Goal: Task Accomplishment & Management: Manage account settings

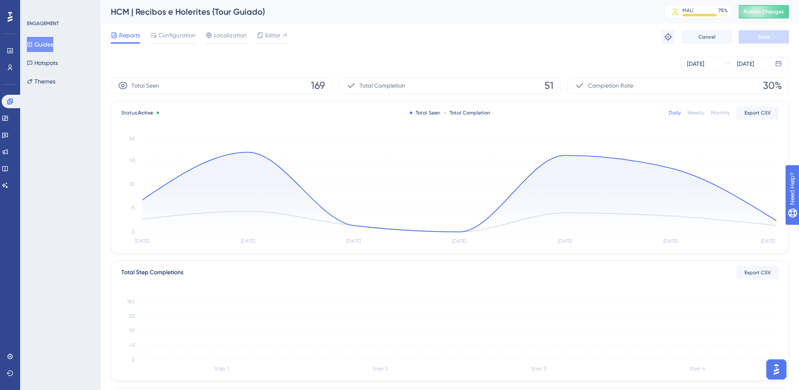
click at [47, 41] on button "Guides" at bounding box center [40, 44] width 26 height 15
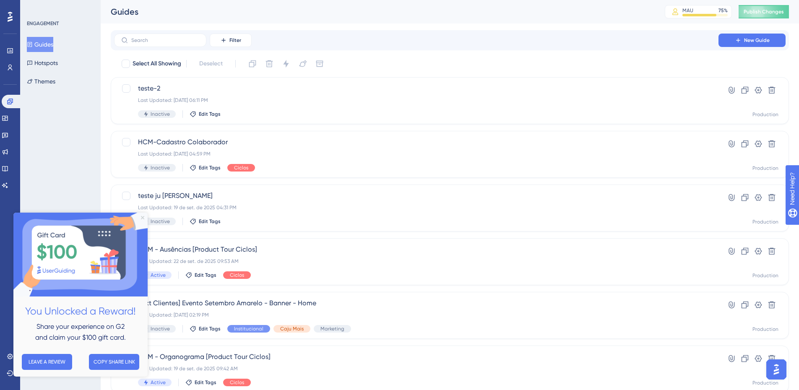
click at [141, 216] on icon "Close Preview" at bounding box center [142, 217] width 3 height 3
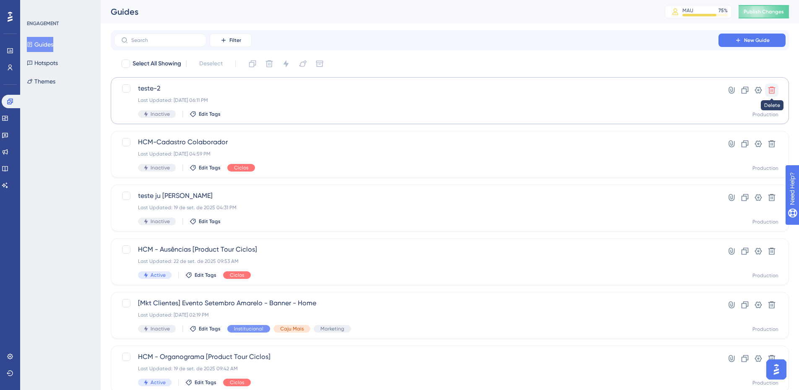
click at [769, 90] on icon at bounding box center [771, 90] width 7 height 7
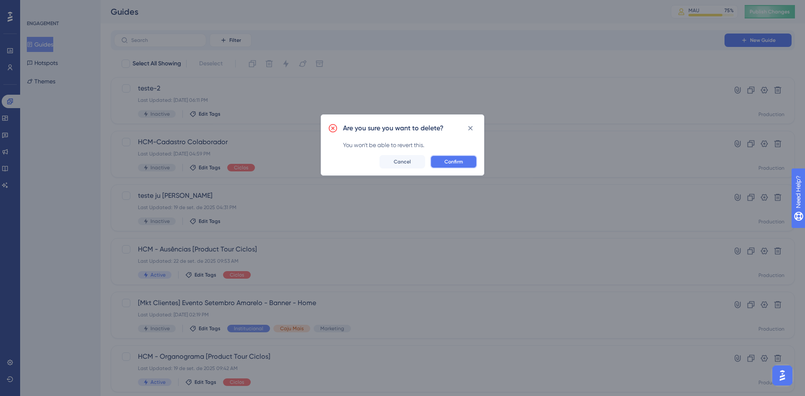
click at [462, 162] on span "Confirm" at bounding box center [453, 161] width 18 height 7
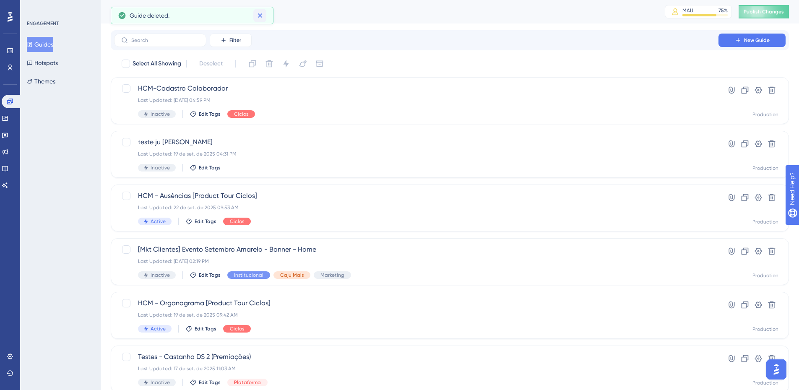
click at [264, 13] on icon at bounding box center [260, 15] width 8 height 8
click at [156, 41] on input "text" at bounding box center [165, 40] width 68 height 6
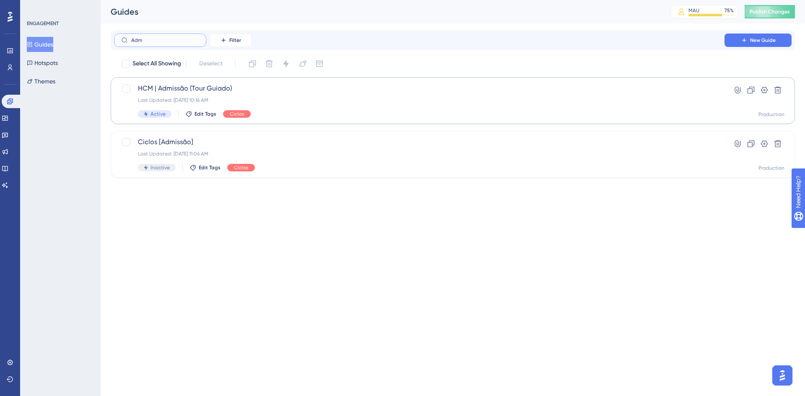
type input "Adm"
click at [207, 89] on span "HCM | Admissão (Tour Guiado)" at bounding box center [419, 88] width 563 height 10
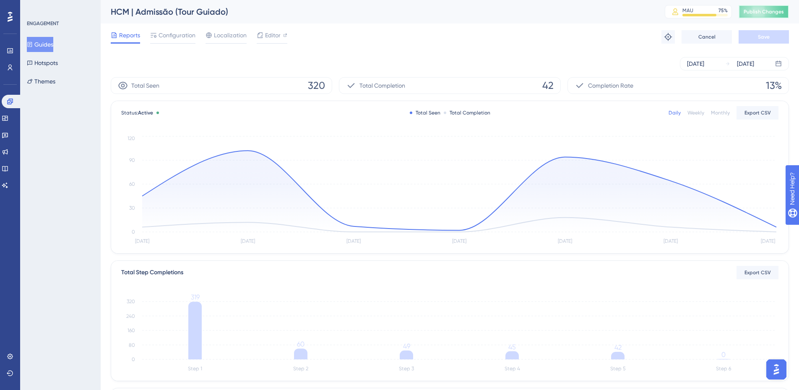
click at [765, 13] on button "Publish Changes" at bounding box center [763, 11] width 50 height 13
click at [261, 16] on icon at bounding box center [260, 15] width 8 height 8
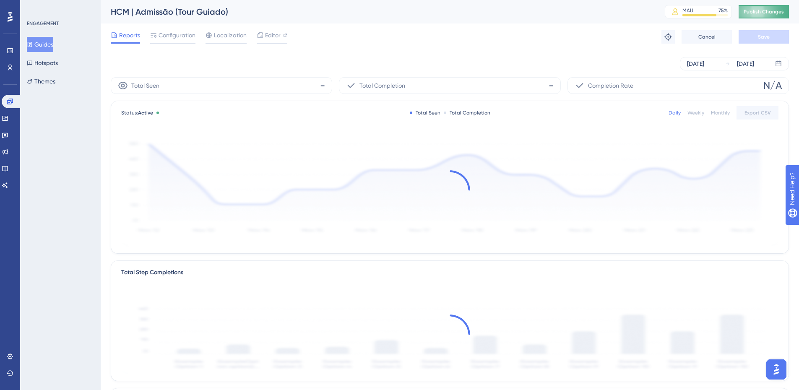
click at [769, 12] on span "Publish Changes" at bounding box center [763, 11] width 40 height 7
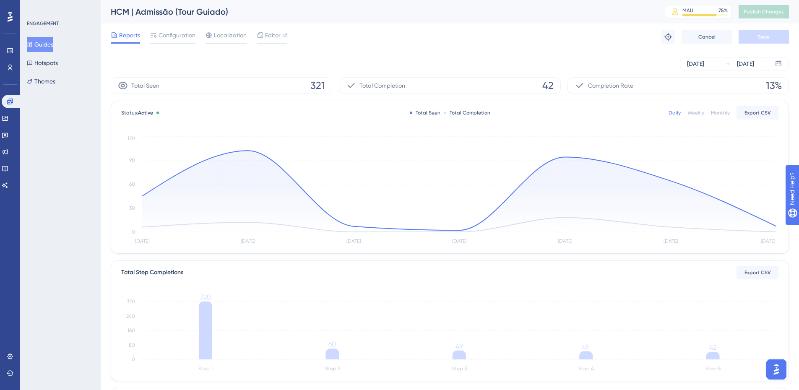
click at [43, 45] on button "Guides" at bounding box center [40, 44] width 26 height 15
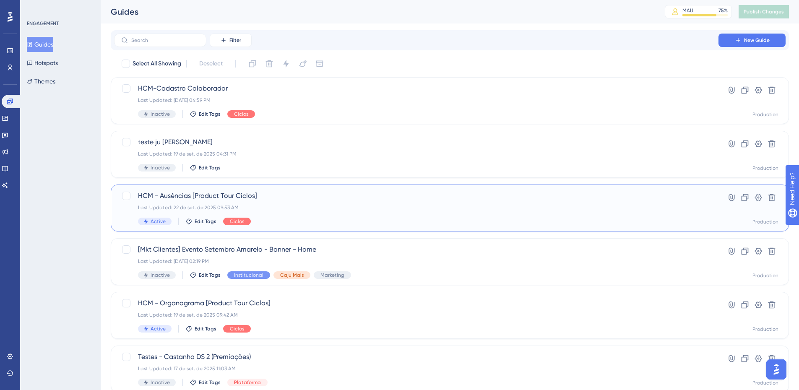
click at [249, 200] on span "HCM - Ausências [Product Tour Ciclos]" at bounding box center [416, 196] width 556 height 10
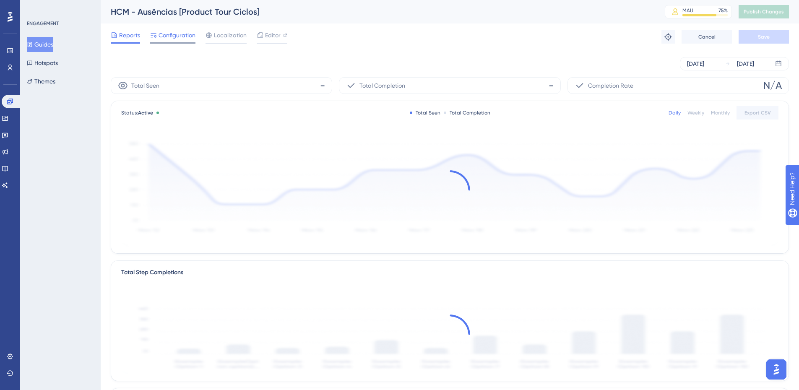
click at [182, 35] on span "Configuration" at bounding box center [176, 35] width 37 height 10
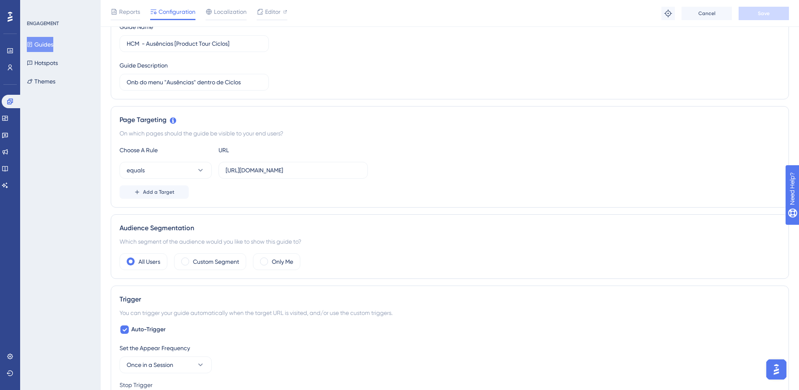
scroll to position [126, 0]
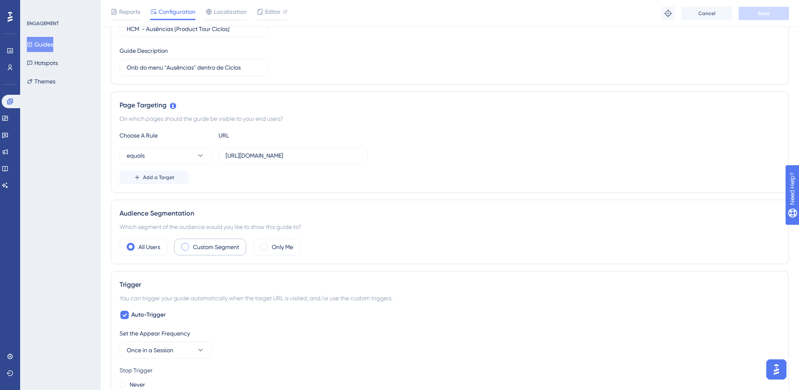
click at [186, 246] on span at bounding box center [185, 247] width 8 height 8
click at [192, 244] on input "radio" at bounding box center [192, 244] width 0 height 0
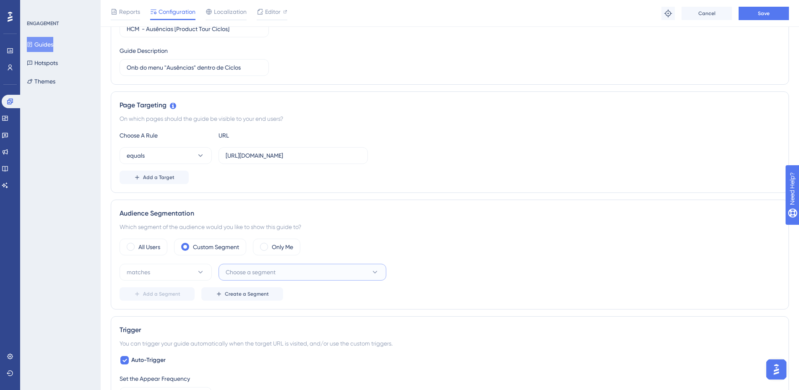
click at [275, 272] on span "Choose a segment" at bounding box center [251, 272] width 50 height 10
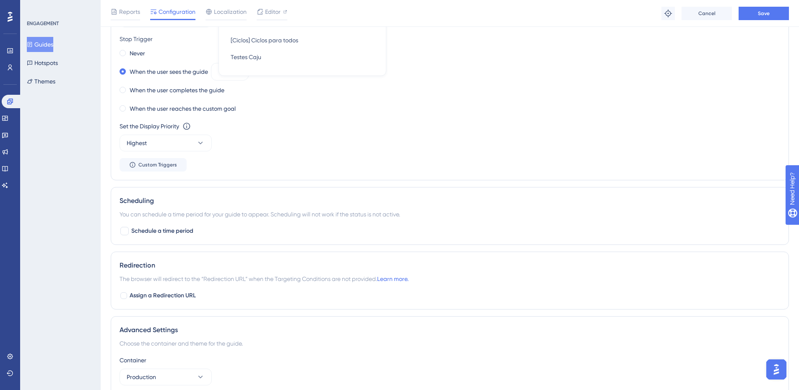
scroll to position [293, 0]
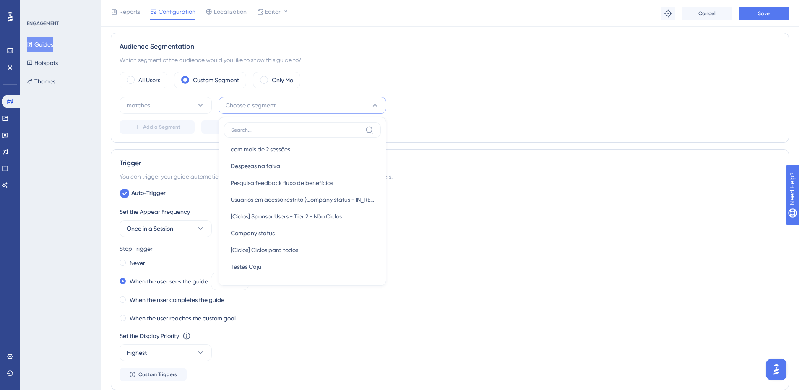
click at [189, 146] on div "Status: Active Guide Information Guide ID: 152260 Copy Guide Name HCM - Ausênci…" at bounding box center [450, 205] width 678 height 888
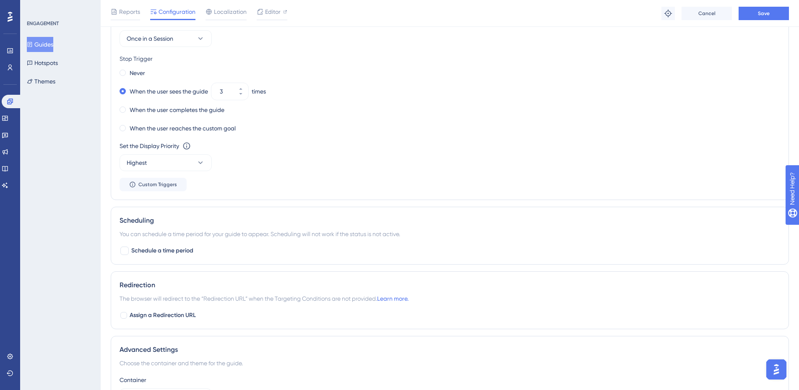
scroll to position [502, 0]
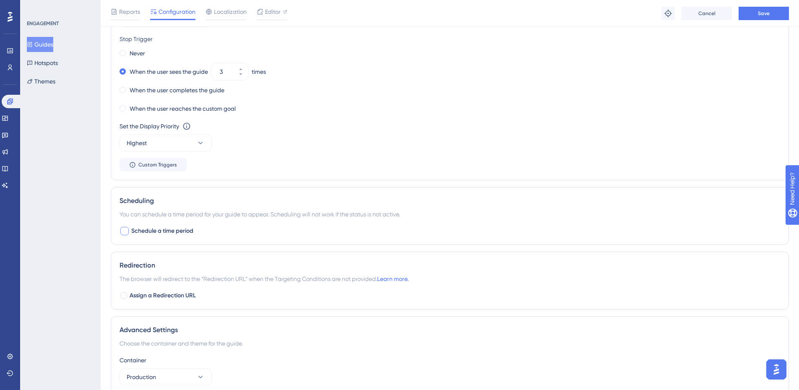
click at [160, 232] on span "Schedule a time period" at bounding box center [162, 231] width 62 height 10
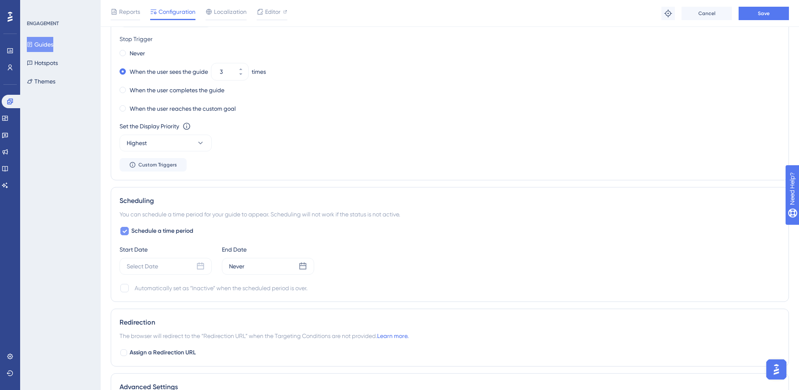
click at [124, 233] on icon at bounding box center [124, 231] width 5 height 7
checkbox input "false"
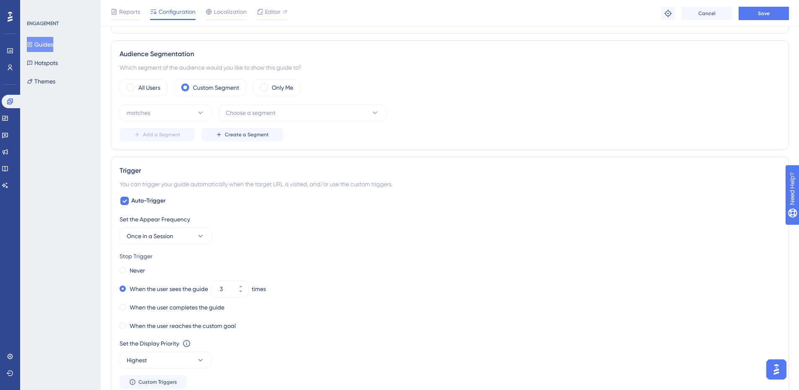
scroll to position [209, 0]
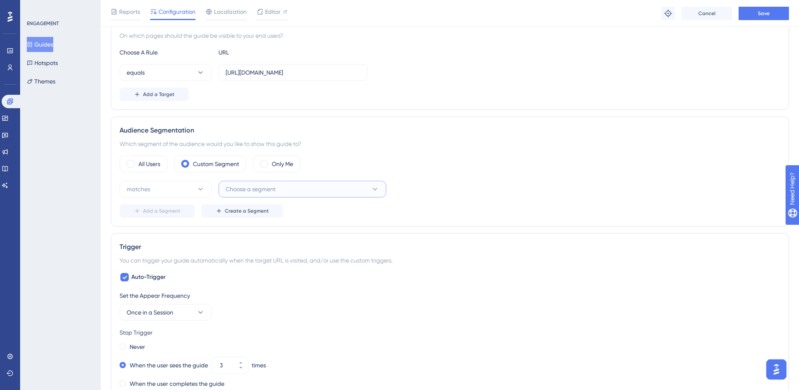
click at [384, 189] on button "Choose a segment" at bounding box center [302, 189] width 168 height 17
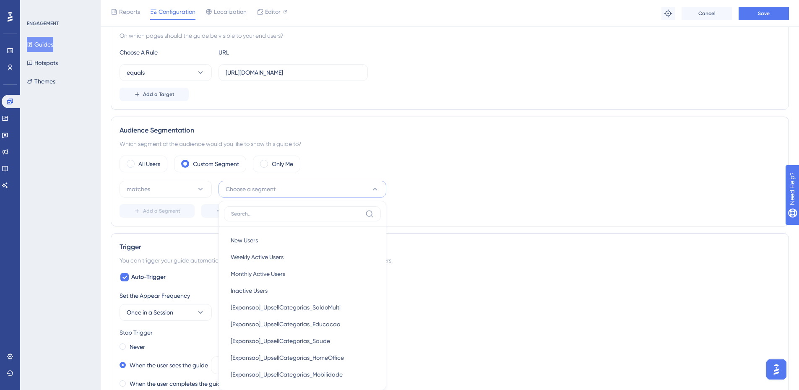
scroll to position [290, 0]
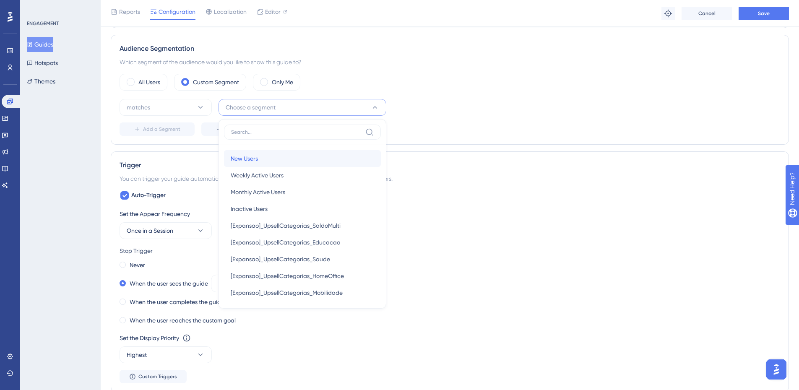
click at [257, 160] on span "New Users" at bounding box center [244, 158] width 27 height 10
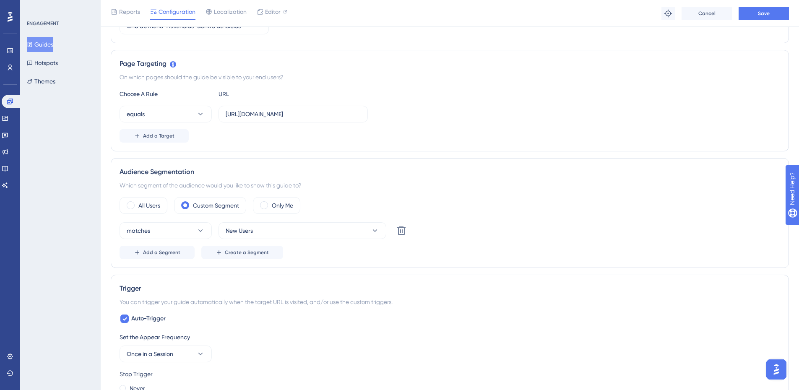
scroll to position [165, 0]
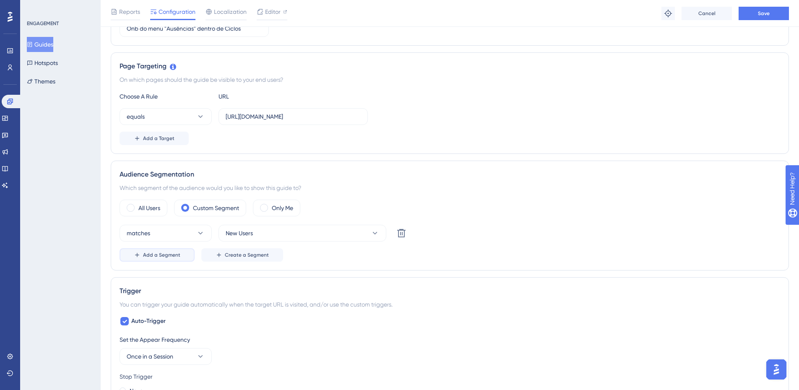
click at [168, 255] on span "Add a Segment" at bounding box center [161, 255] width 37 height 7
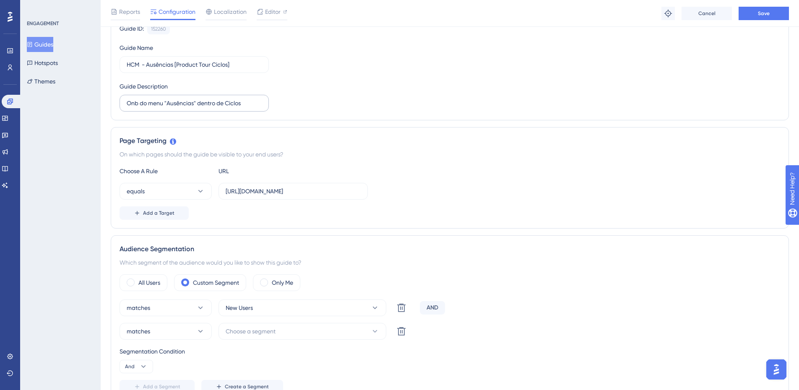
scroll to position [0, 0]
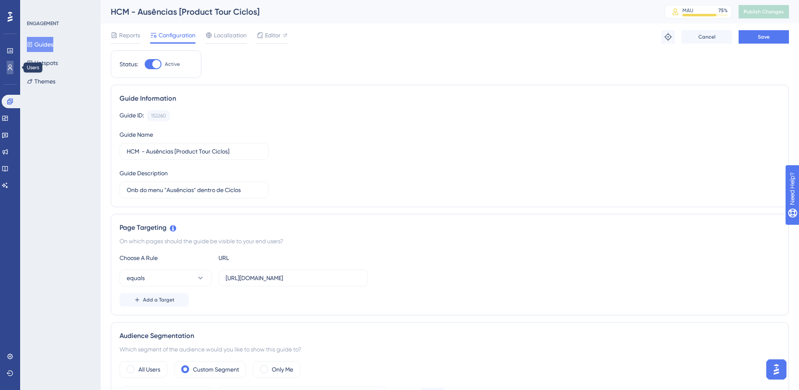
click at [8, 67] on icon at bounding box center [10, 67] width 7 height 7
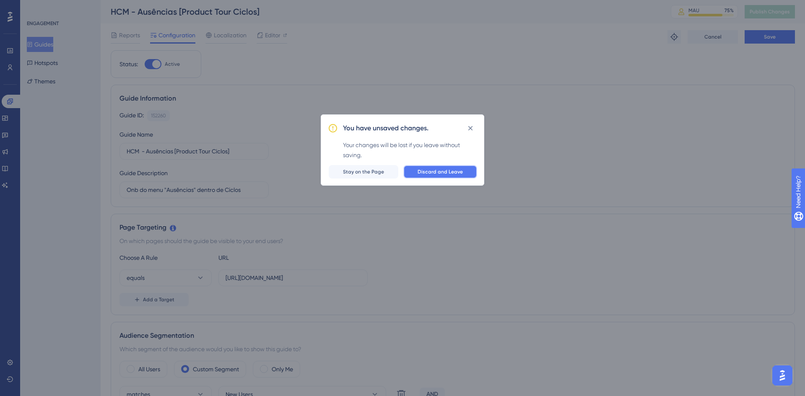
click at [436, 169] on span "Discard and Leave" at bounding box center [440, 172] width 45 height 7
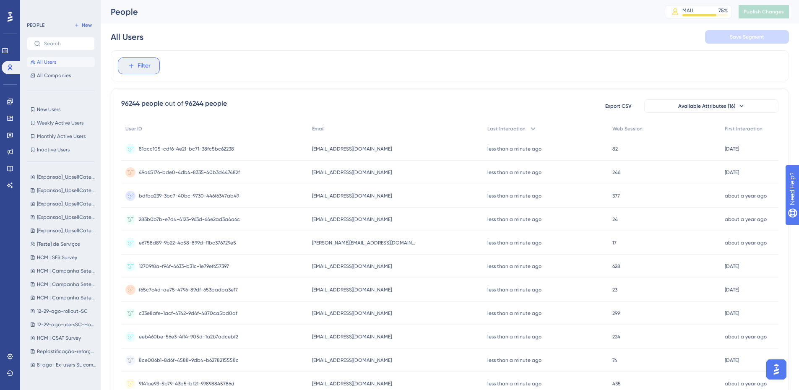
click at [129, 65] on icon at bounding box center [131, 66] width 8 height 8
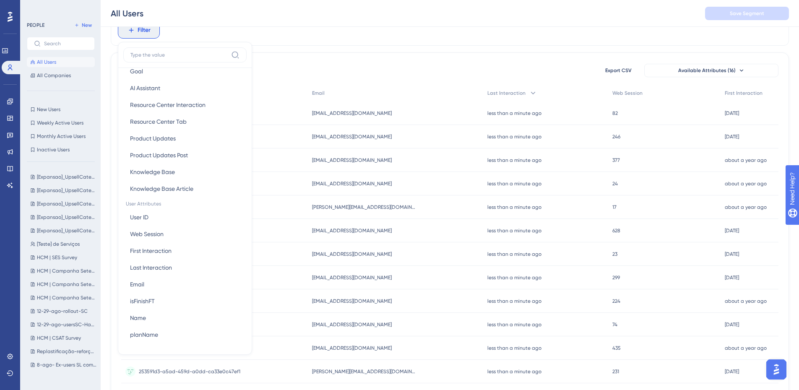
scroll to position [293, 0]
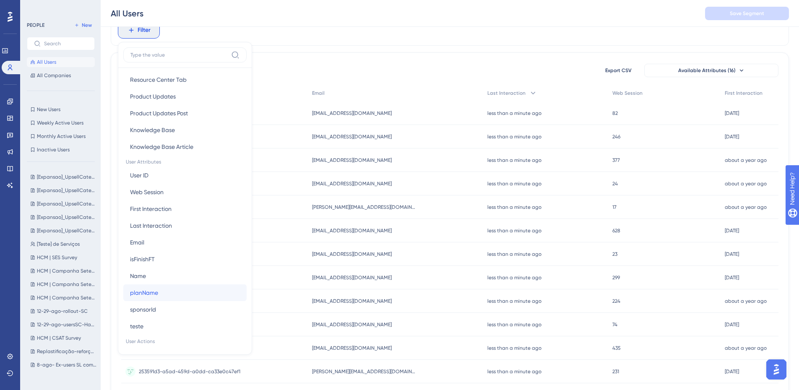
click at [179, 291] on button "planName planName" at bounding box center [184, 292] width 123 height 17
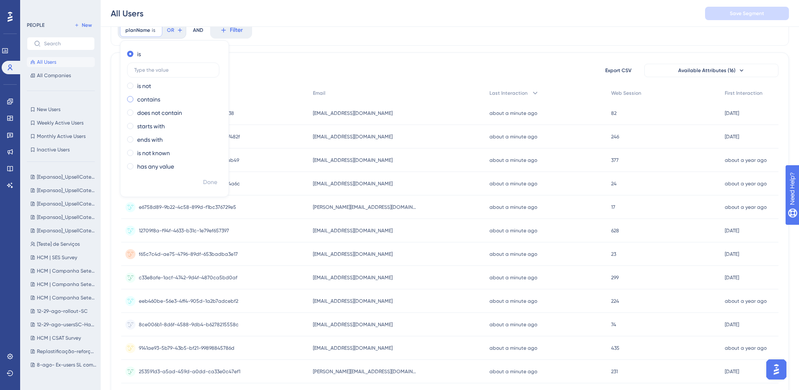
click at [129, 100] on span at bounding box center [130, 99] width 6 height 6
click at [136, 97] on input "radio" at bounding box center [136, 97] width 0 height 0
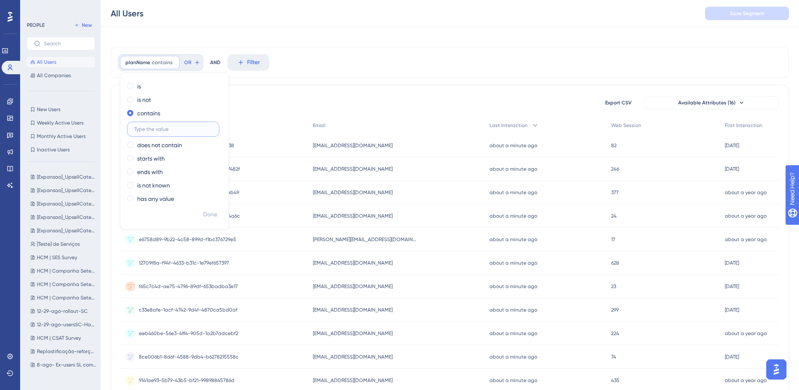
scroll to position [0, 0]
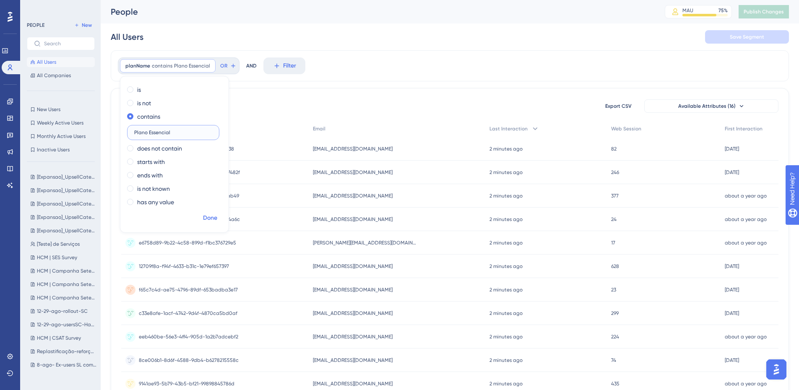
type input "Plano Essencial"
click at [210, 218] on span "Done" at bounding box center [210, 218] width 14 height 10
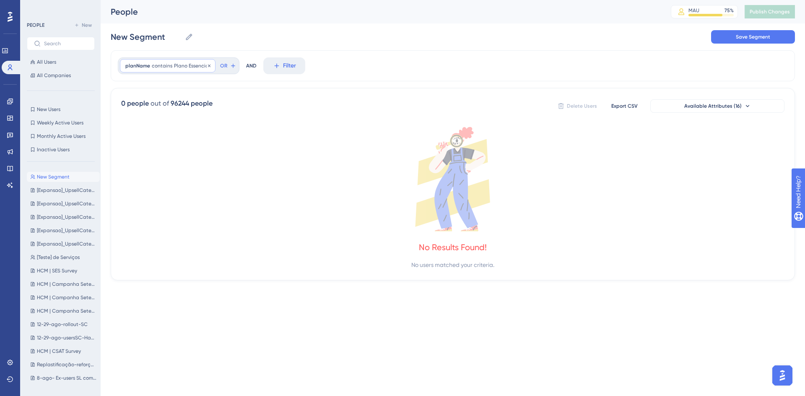
click at [189, 63] on span "Plano Essencial" at bounding box center [192, 65] width 36 height 7
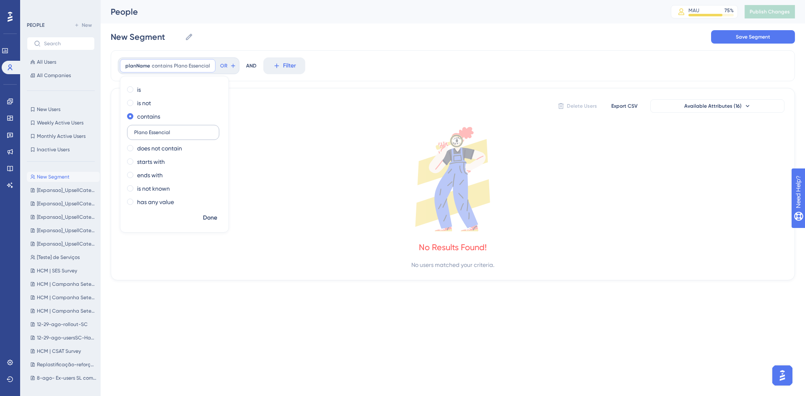
drag, startPoint x: 174, startPoint y: 132, endPoint x: 130, endPoint y: 134, distance: 43.6
click at [130, 134] on label "Plano Essencial" at bounding box center [173, 132] width 92 height 15
type input "ESSENCIAL"
click at [208, 216] on span "Done" at bounding box center [210, 218] width 14 height 10
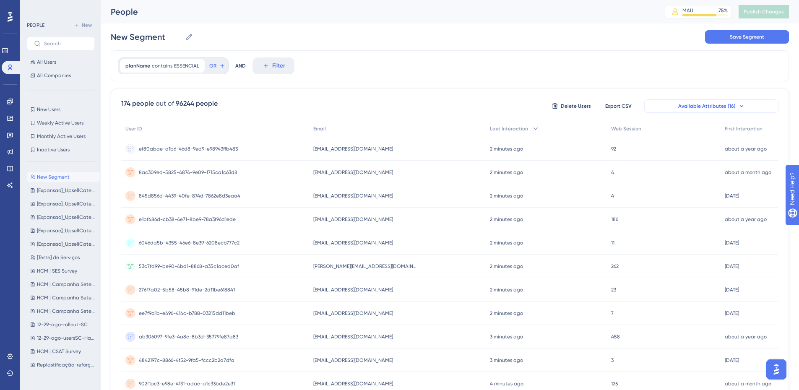
click at [739, 107] on icon at bounding box center [741, 106] width 7 height 7
click at [710, 103] on span "Available Attributes (16)" at bounding box center [706, 106] width 57 height 7
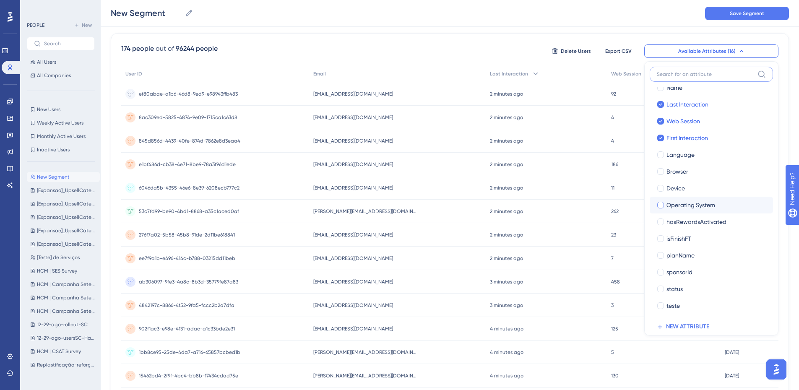
scroll to position [48, 0]
click at [600, 32] on div "planName contains ESSENCIAL ESSENCIAL Remove OR AND Filter 174 people out of 96…" at bounding box center [450, 292] width 678 height 594
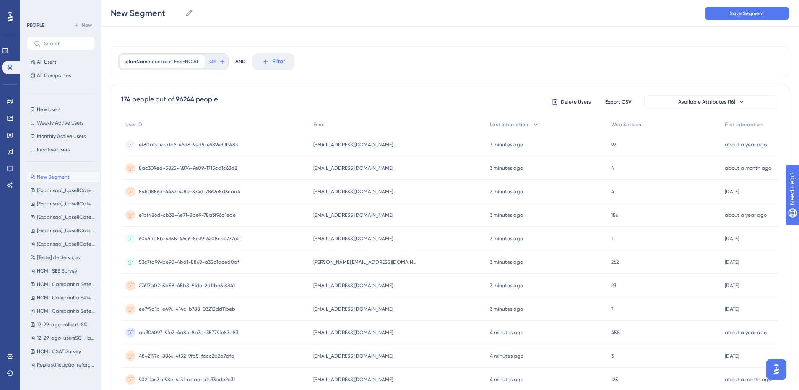
scroll to position [0, 0]
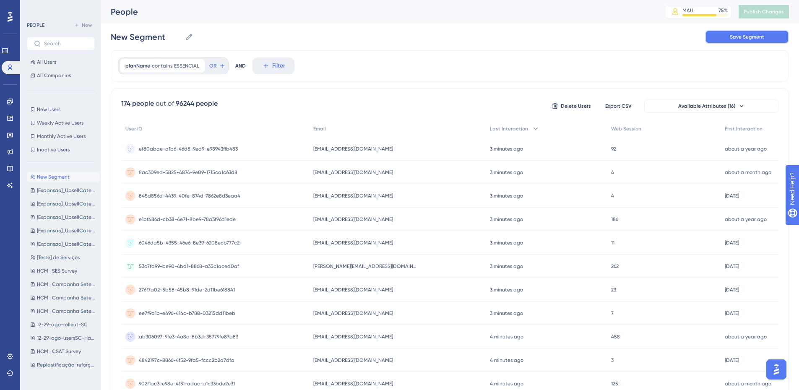
click at [741, 34] on span "Save Segment" at bounding box center [746, 37] width 34 height 7
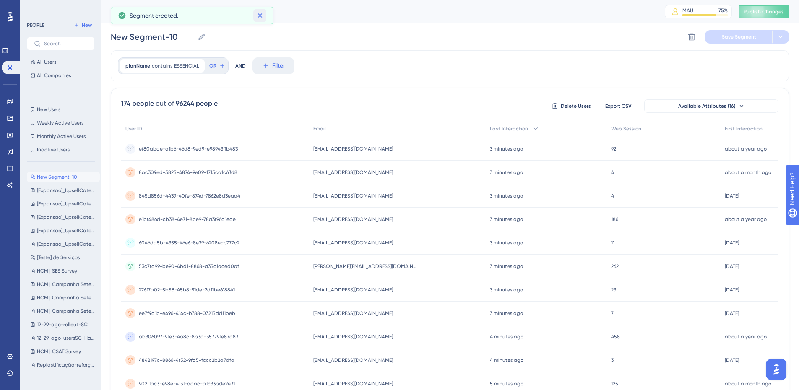
click at [260, 15] on icon at bounding box center [259, 15] width 5 height 5
click at [202, 38] on icon at bounding box center [201, 37] width 8 height 8
click at [194, 38] on input "New Segment-10" at bounding box center [152, 37] width 83 height 12
drag, startPoint x: 179, startPoint y: 35, endPoint x: 112, endPoint y: 40, distance: 67.6
click at [112, 40] on input "New Segment-10" at bounding box center [152, 37] width 83 height 12
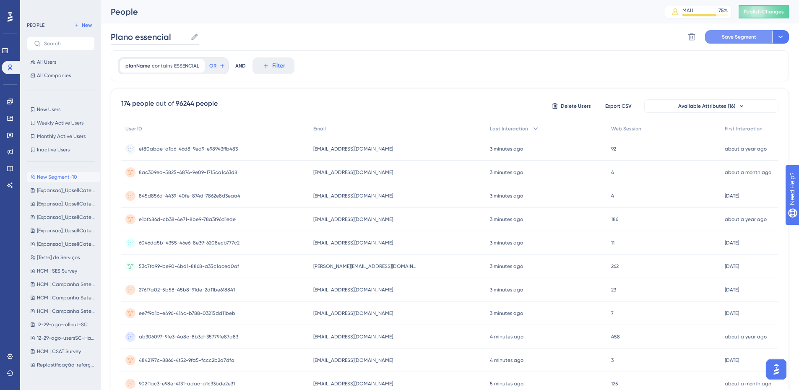
type input "Plano essencial"
click at [740, 37] on span "Save Segment" at bounding box center [738, 37] width 34 height 7
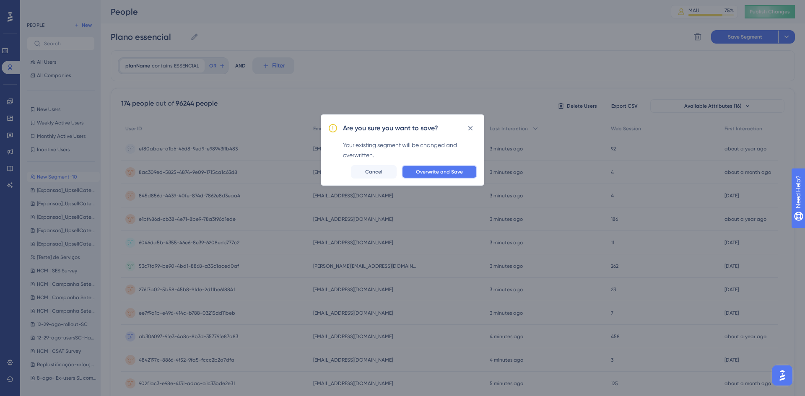
click at [428, 169] on span "Overwrite and Save" at bounding box center [439, 172] width 47 height 7
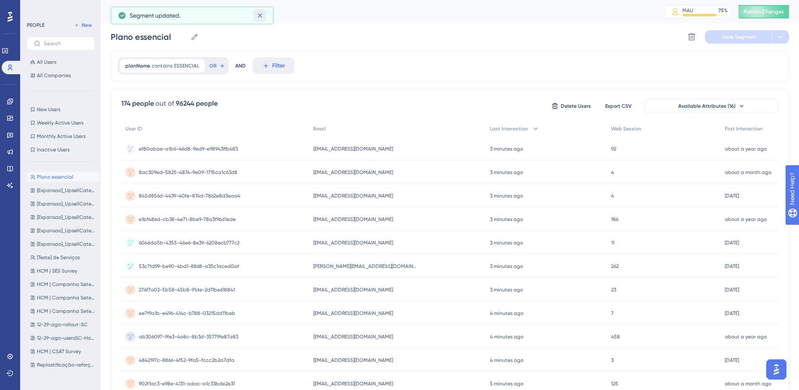
click at [262, 17] on icon at bounding box center [260, 15] width 8 height 8
click at [178, 150] on span "ef80abae-a1b6-46d8-9ed9-e98943ffb483" at bounding box center [188, 148] width 99 height 7
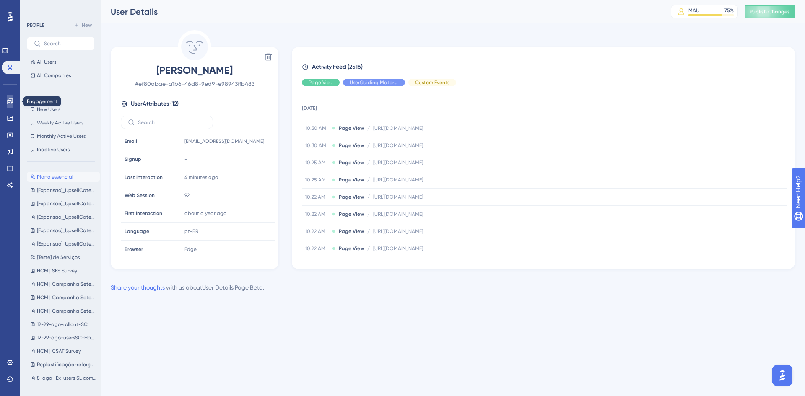
click at [10, 102] on icon at bounding box center [10, 101] width 7 height 7
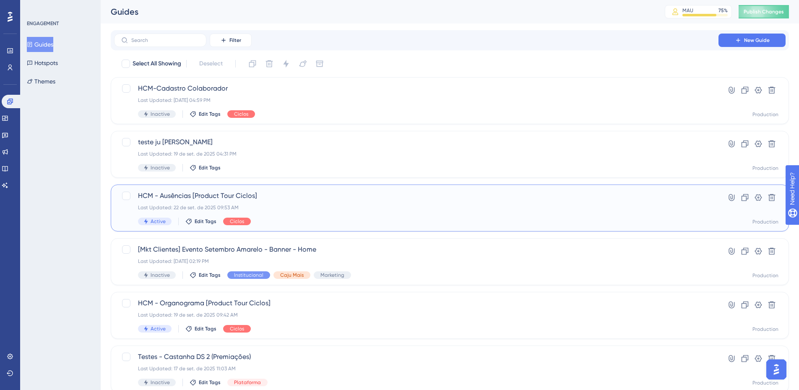
click at [243, 196] on span "HCM - Ausências [Product Tour Ciclos]" at bounding box center [416, 196] width 556 height 10
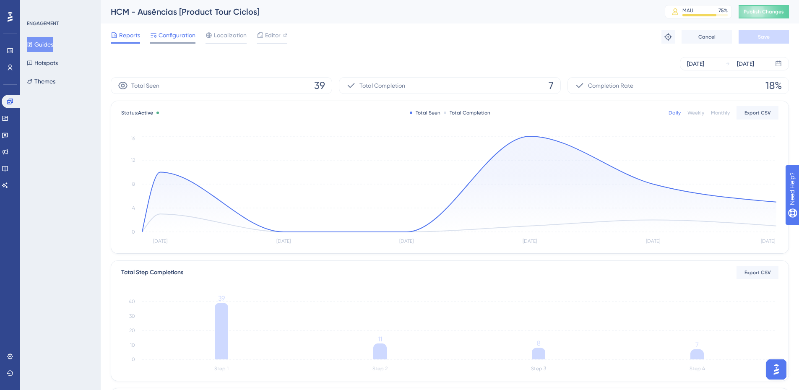
click at [178, 34] on span "Configuration" at bounding box center [176, 35] width 37 height 10
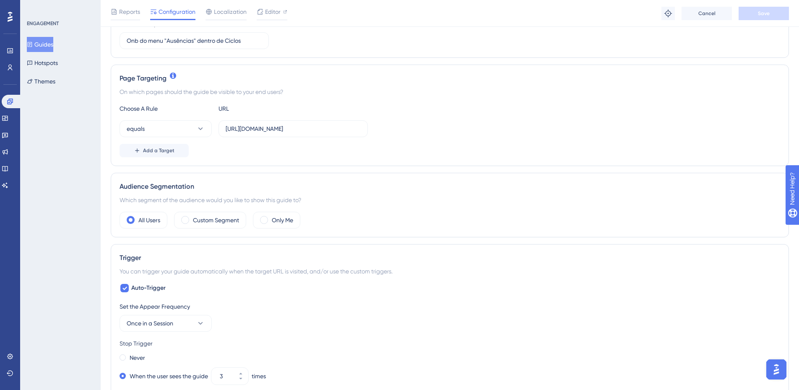
scroll to position [168, 0]
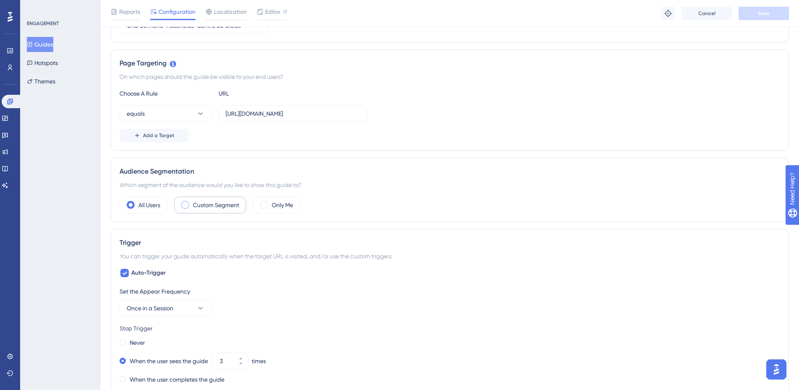
click at [205, 207] on label "Custom Segment" at bounding box center [216, 205] width 46 height 10
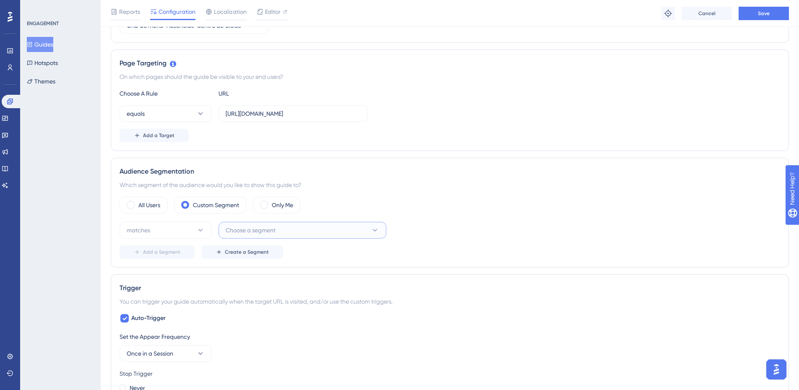
click at [308, 227] on button "Choose a segment" at bounding box center [302, 230] width 168 height 17
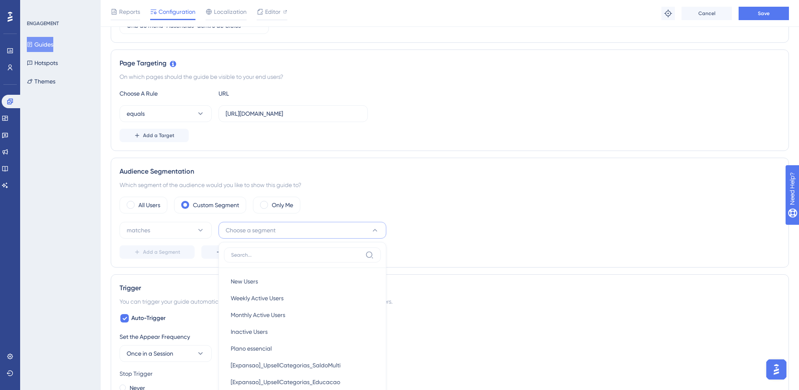
scroll to position [282, 0]
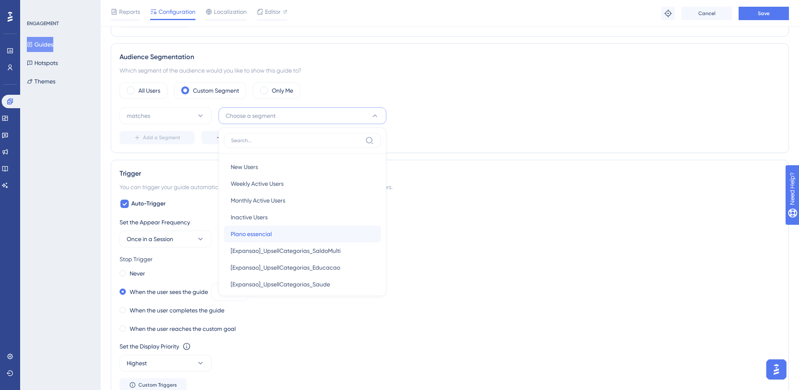
click at [308, 237] on div "Plano essencial Plano essencial" at bounding box center [302, 234] width 143 height 17
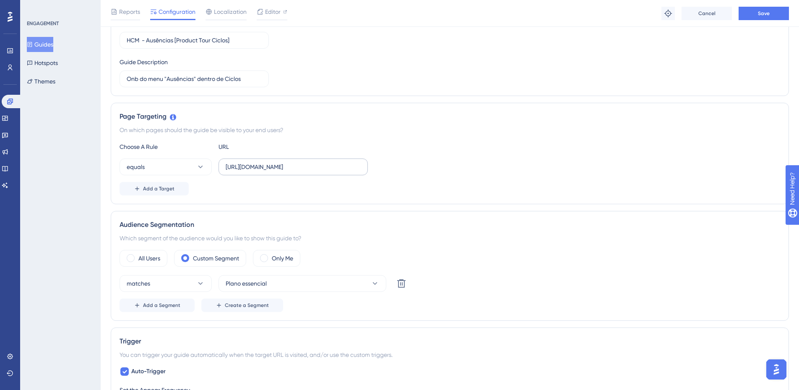
scroll to position [0, 0]
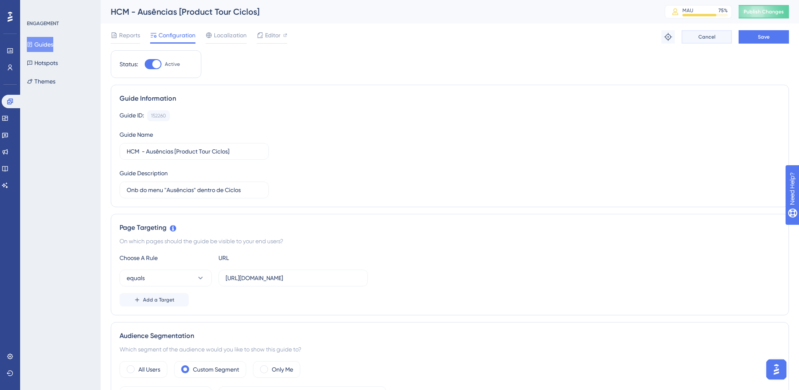
click at [696, 34] on button "Cancel" at bounding box center [706, 36] width 50 height 13
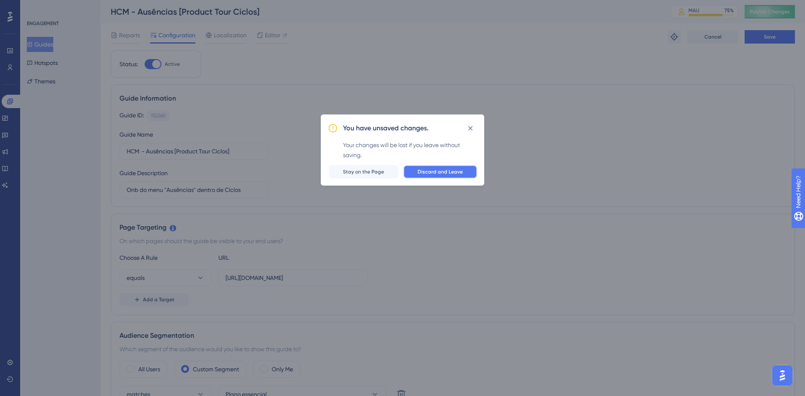
click at [440, 171] on span "Discard and Leave" at bounding box center [440, 172] width 45 height 7
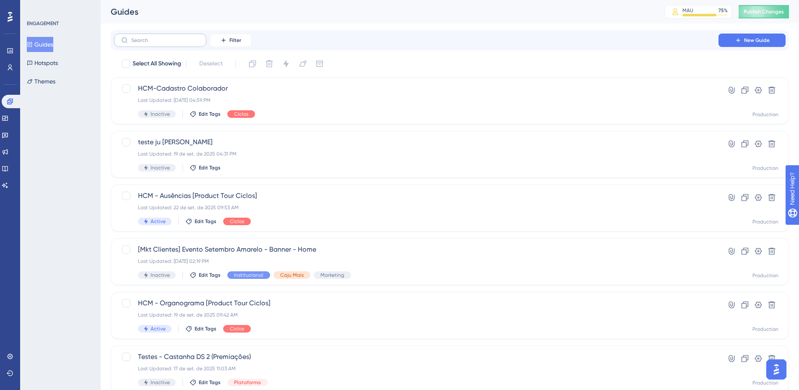
click at [172, 37] on label at bounding box center [160, 40] width 92 height 13
click at [172, 37] on input "text" at bounding box center [165, 40] width 68 height 6
click at [742, 198] on icon at bounding box center [744, 197] width 8 height 8
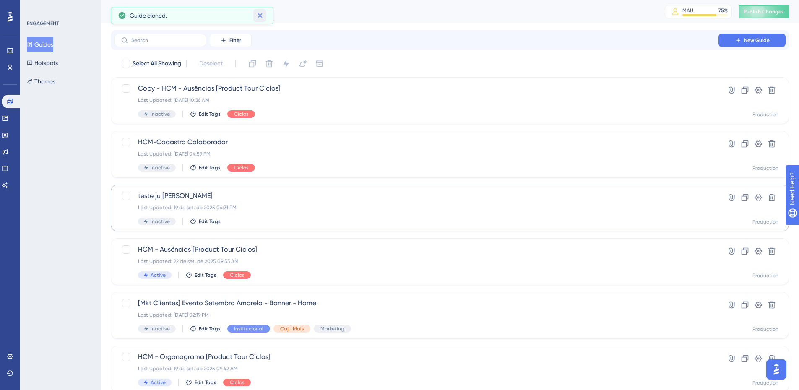
click at [261, 15] on icon at bounding box center [260, 15] width 8 height 8
click at [211, 88] on span "Copy - HCM - Ausências [Product Tour Ciclos]" at bounding box center [416, 88] width 556 height 10
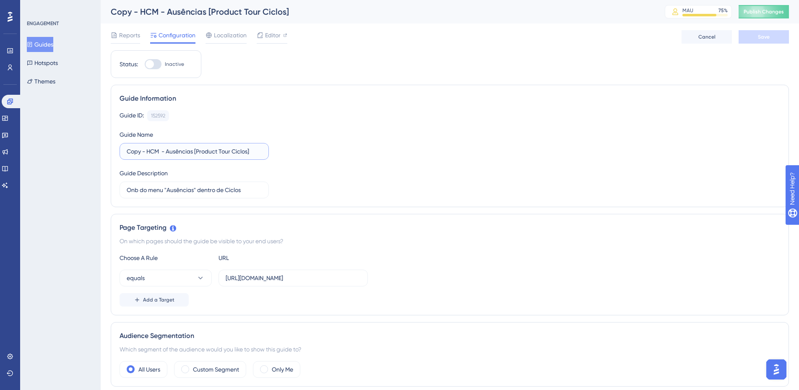
click at [148, 151] on input "Copy - HCM - Ausências [Product Tour Ciclos]" at bounding box center [194, 151] width 135 height 9
drag, startPoint x: 148, startPoint y: 151, endPoint x: 233, endPoint y: 151, distance: 85.1
click at [233, 151] on input "HCM - Ausências [Product Tour Ciclos]" at bounding box center [194, 151] width 135 height 9
type input "HCM - Ativação Holerites e Recibos - Plano Essencial"
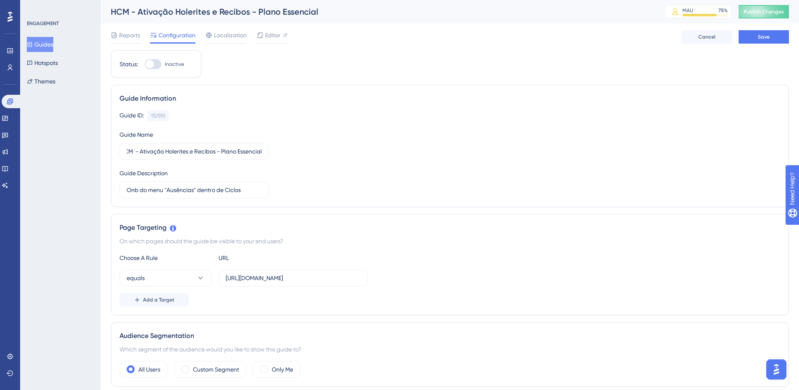
scroll to position [0, 0]
click at [379, 119] on div "Guide ID: 152592 Copy" at bounding box center [449, 115] width 660 height 11
click at [174, 189] on input "Onb do menu "Ausências" dentro de Ciclos" at bounding box center [194, 189] width 135 height 9
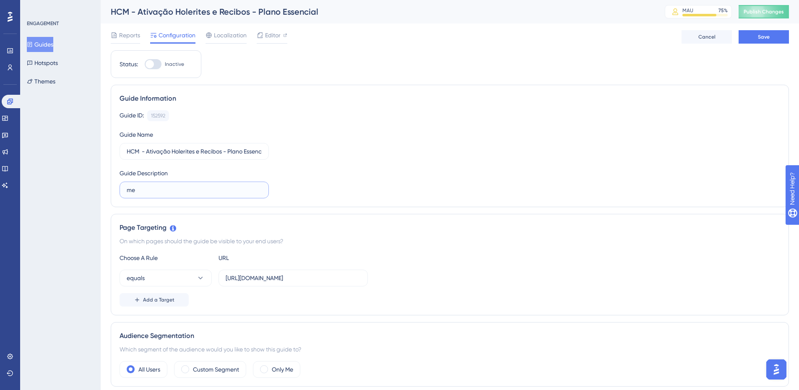
type input "m"
click at [186, 195] on label "Campanha para conhcer Holerites e Recibos" at bounding box center [193, 190] width 149 height 17
click at [186, 195] on input "Campanha para conhcer Holerites e Recibos" at bounding box center [194, 189] width 135 height 9
click at [186, 190] on input "Campanha para conhcer Holerites e Recibos" at bounding box center [194, 189] width 135 height 9
click at [256, 189] on input "Campanha para conhecer Holerites e Recibos" at bounding box center [194, 189] width 135 height 9
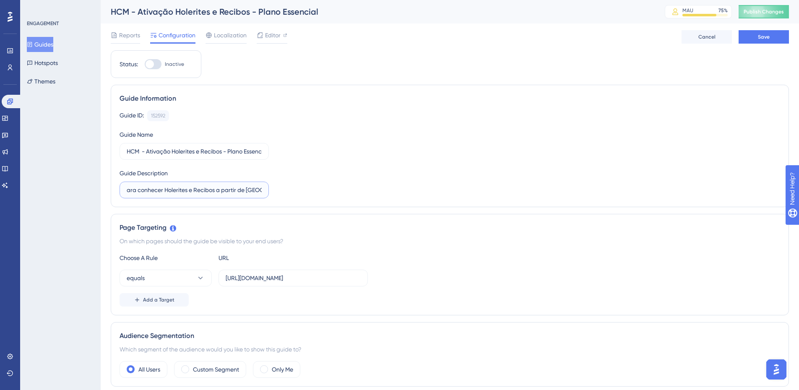
scroll to position [0, 42]
type input "Campanha para conhecer Holerites e Recibos a partir de Pedidos"
click at [335, 160] on div "Guide ID: 152592 Copy Guide Name HCM - Ativação Holerites e Recibos - Plano Ess…" at bounding box center [449, 154] width 660 height 88
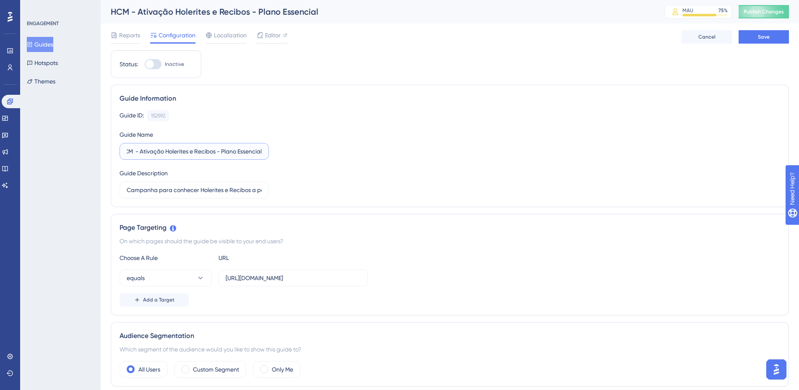
drag, startPoint x: 230, startPoint y: 149, endPoint x: 288, endPoint y: 153, distance: 58.8
click at [288, 153] on div "Guide ID: 152592 Copy Guide Name HCM - Ativação Holerites e Recibos - Plano Ess…" at bounding box center [449, 154] width 660 height 88
type input "HCM - Ativação Holerites e Recibos - entry point Pedidos"
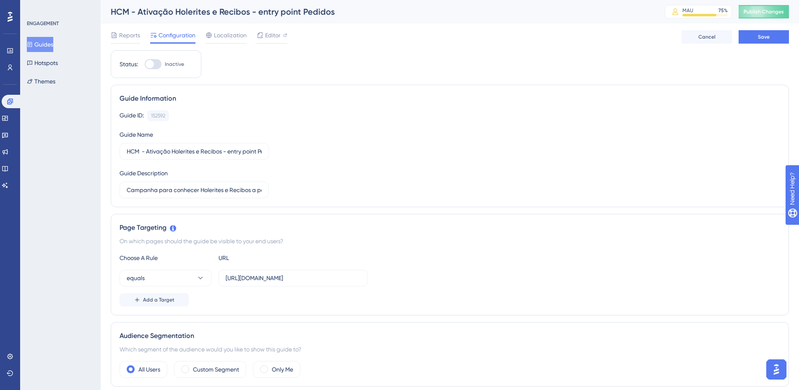
click at [311, 139] on div "Guide ID: 152592 Copy Guide Name HCM - Ativação Holerites e Recibos - entry poi…" at bounding box center [449, 154] width 660 height 88
click at [262, 278] on input "[URL][DOMAIN_NAME]" at bounding box center [293, 277] width 135 height 9
paste input "classic/#/orders/list"
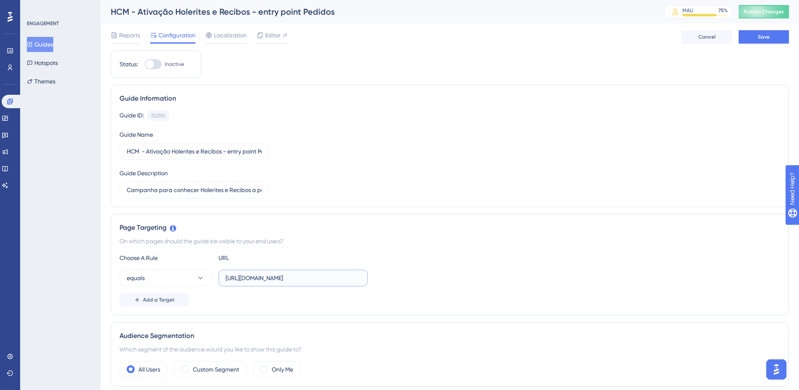
scroll to position [0, 0]
type input "[URL][DOMAIN_NAME]"
click at [371, 244] on div "On which pages should the guide be visible to your end users?" at bounding box center [449, 241] width 660 height 10
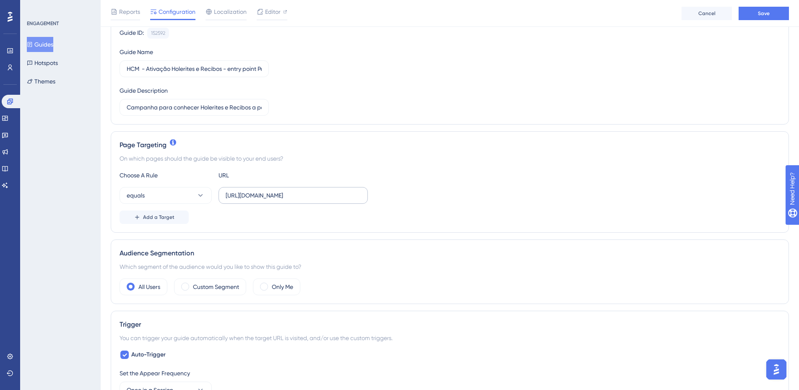
scroll to position [126, 0]
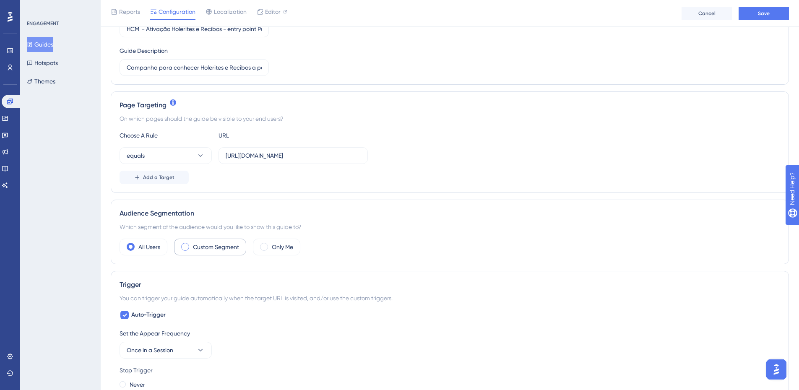
click at [187, 248] on span at bounding box center [185, 247] width 8 height 8
click at [192, 244] on input "radio" at bounding box center [192, 244] width 0 height 0
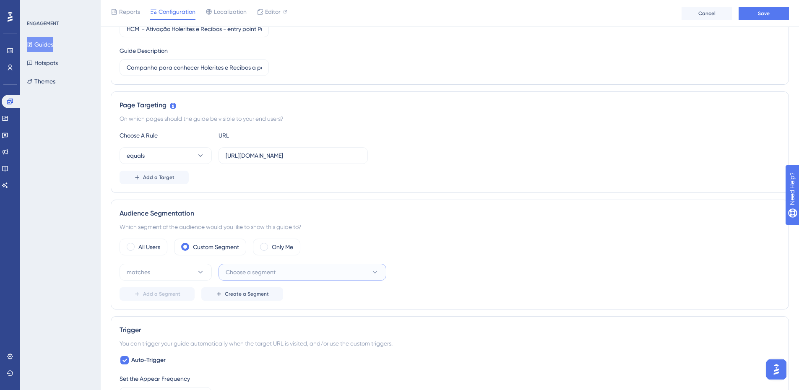
click at [322, 270] on button "Choose a segment" at bounding box center [302, 272] width 168 height 17
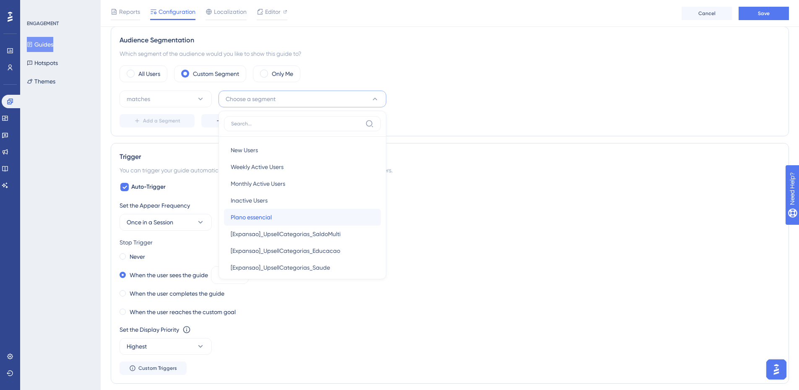
click at [288, 212] on div "Plano essencial Plano essencial" at bounding box center [302, 217] width 143 height 17
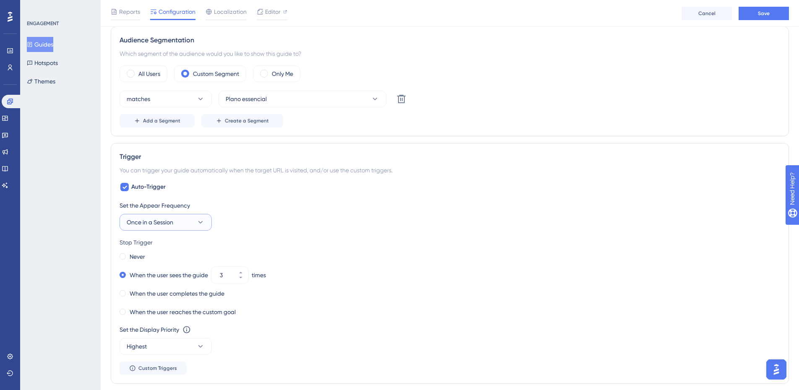
click at [204, 220] on icon at bounding box center [200, 222] width 8 height 8
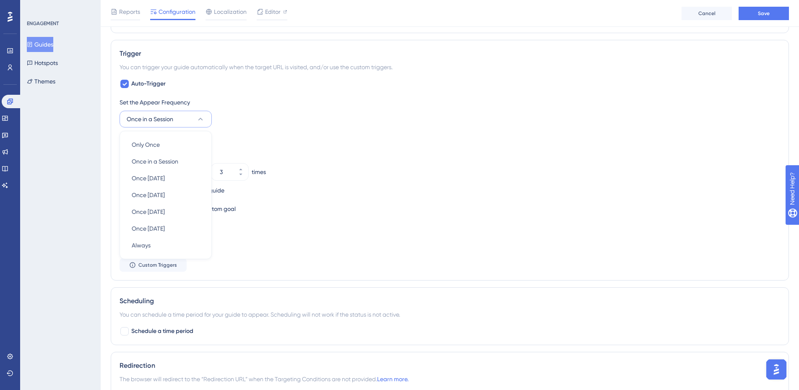
click at [317, 109] on div "Set the Appear Frequency Once in a Session Only Once Only Once Once in a Sessio…" at bounding box center [449, 112] width 660 height 30
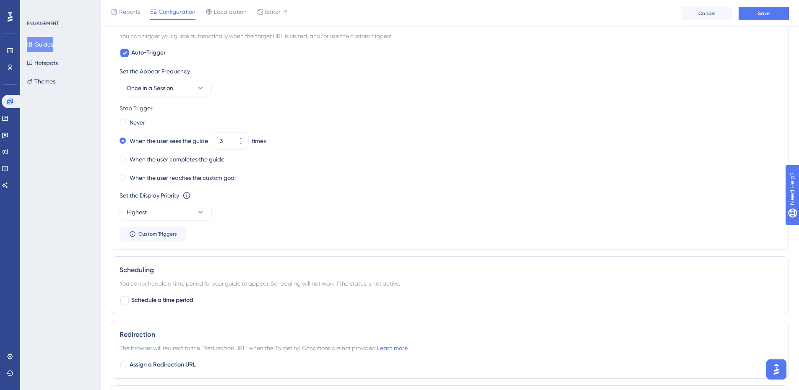
scroll to position [486, 0]
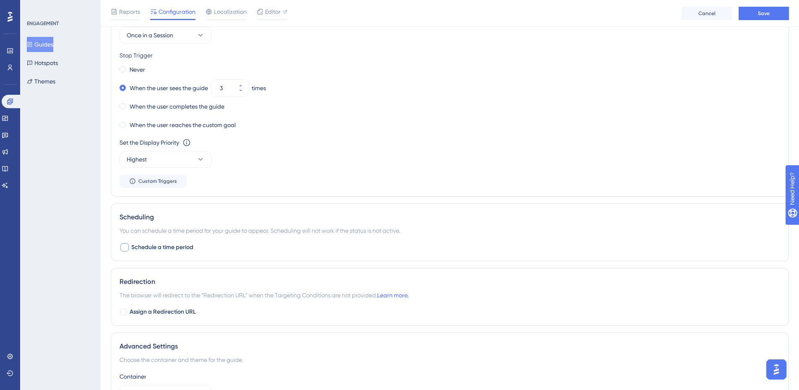
click at [124, 246] on div at bounding box center [124, 247] width 8 height 8
checkbox input "true"
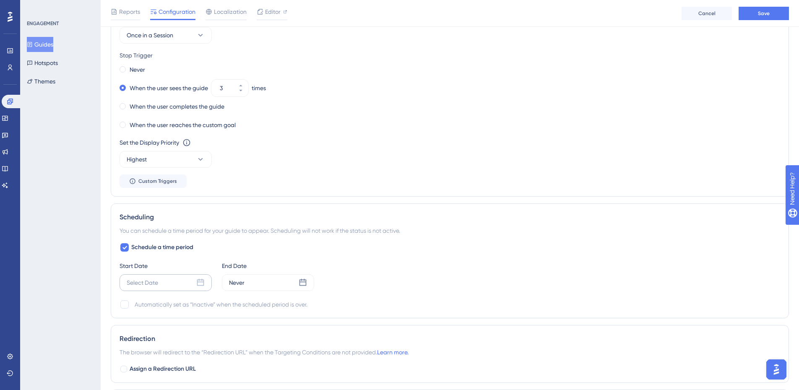
click at [161, 283] on div "Select Date" at bounding box center [165, 282] width 92 height 17
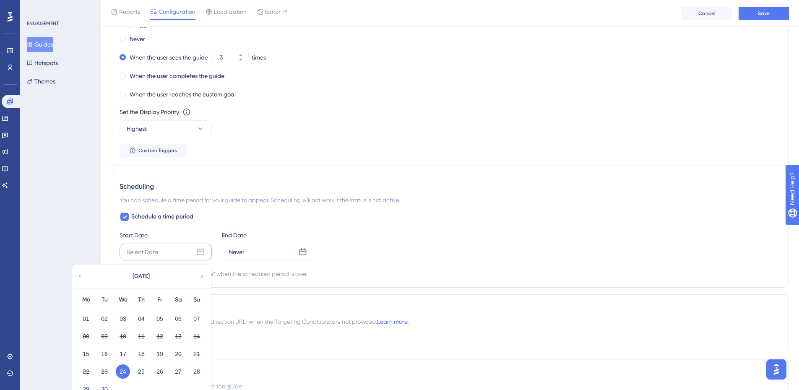
scroll to position [570, 0]
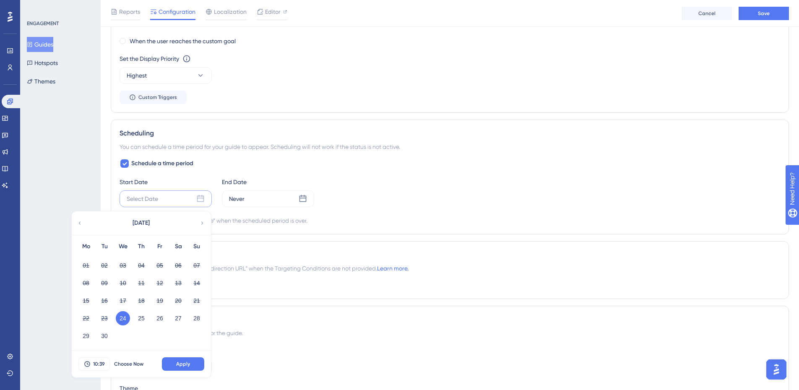
click at [124, 316] on button "24" at bounding box center [123, 318] width 14 height 14
click at [184, 364] on span "Apply" at bounding box center [183, 364] width 14 height 7
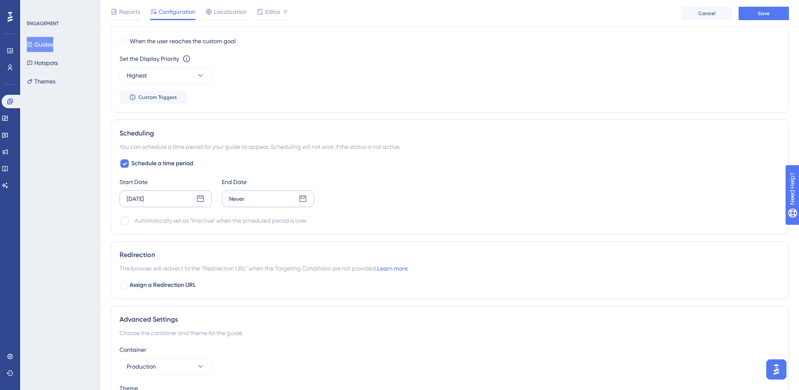
click at [305, 197] on icon at bounding box center [302, 199] width 8 height 8
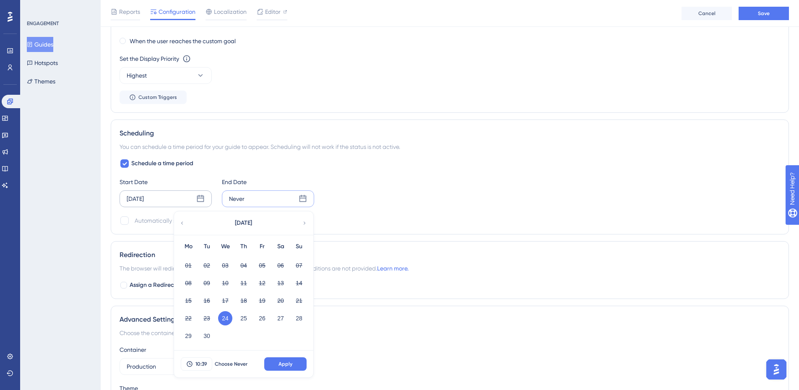
click at [304, 222] on icon at bounding box center [304, 222] width 2 height 3
click at [281, 265] on button "04" at bounding box center [280, 265] width 14 height 14
click at [298, 360] on button "Apply" at bounding box center [285, 363] width 42 height 13
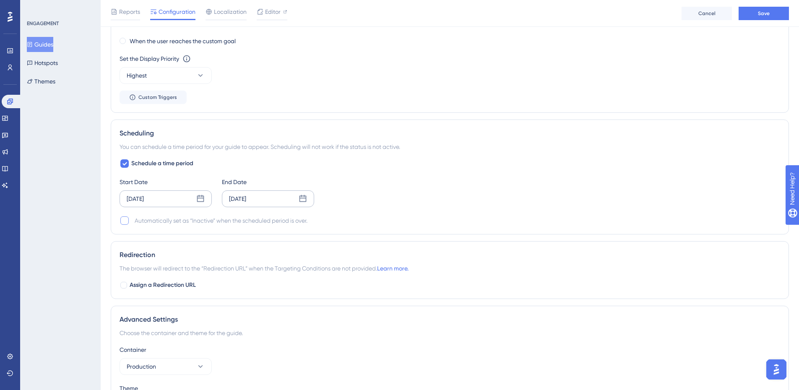
click at [124, 219] on div at bounding box center [124, 220] width 8 height 8
checkbox input "true"
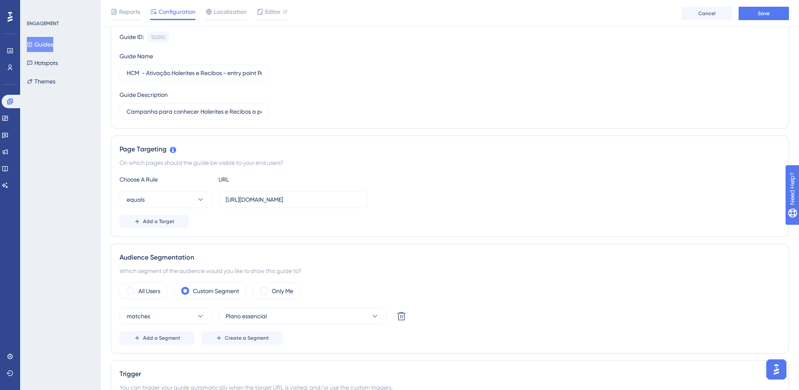
scroll to position [67, 0]
